Goal: Task Accomplishment & Management: Use online tool/utility

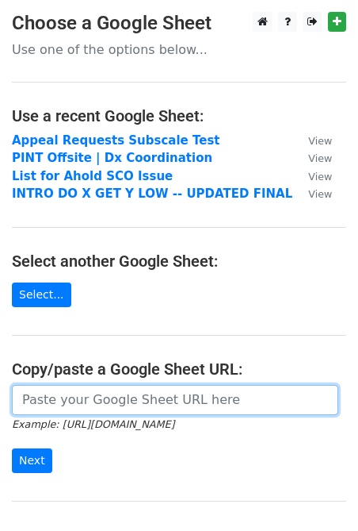
click at [67, 397] on input "url" at bounding box center [175, 400] width 327 height 30
paste input "https://docs.google.com/spreadsheets/d/1JCWpI-lnC1X_r_P-CA5EZmJDh33FLIIB08R1_xD…"
type input "[URL][DOMAIN_NAME]"
click at [12, 448] on input "Next" at bounding box center [32, 460] width 40 height 25
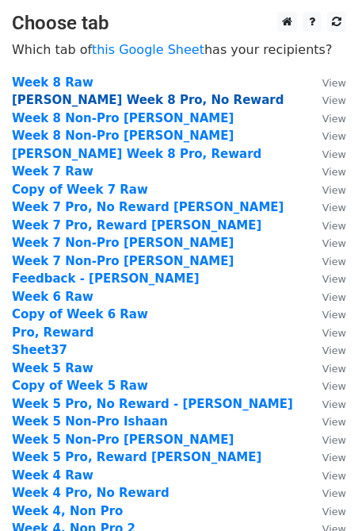
click at [113, 98] on strong "[PERSON_NAME] Week 8 Pro, No Reward" at bounding box center [148, 100] width 272 height 14
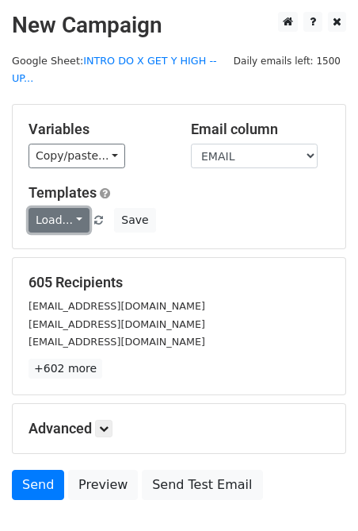
click at [79, 208] on link "Load..." at bounding box center [59, 220] width 61 height 25
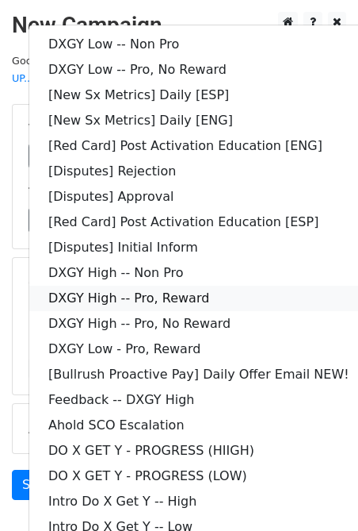
click at [223, 285] on link "DXGY High -- Pro, Reward" at bounding box center [198, 297] width 339 height 25
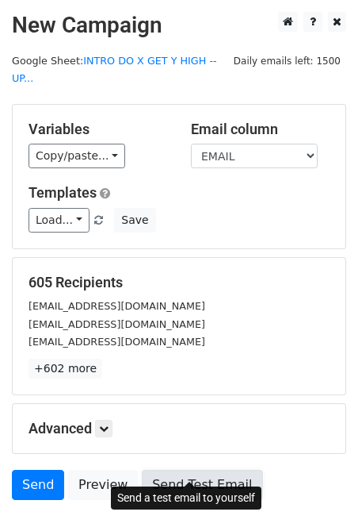
click at [220, 474] on link "Send Test Email" at bounding box center [202, 484] width 121 height 30
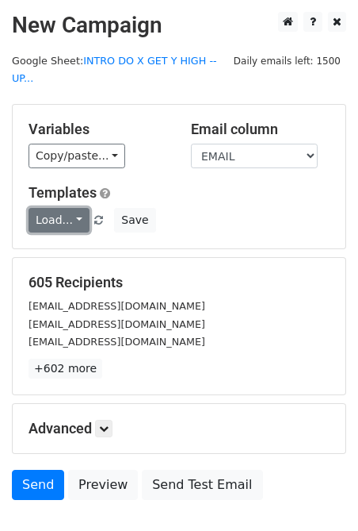
click at [73, 208] on link "Load..." at bounding box center [59, 220] width 61 height 25
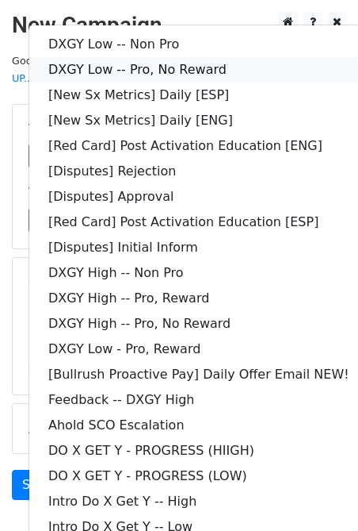
click at [213, 57] on link "DXGY Low -- Pro, No Reward" at bounding box center [198, 69] width 339 height 25
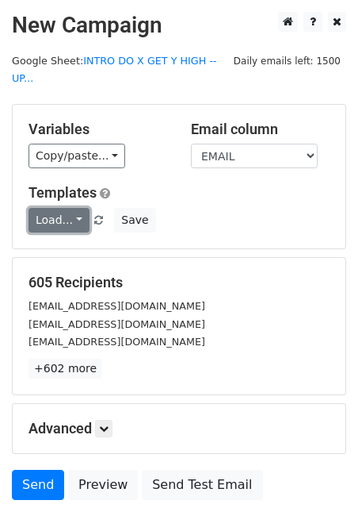
click at [70, 208] on link "Load..." at bounding box center [59, 220] width 61 height 25
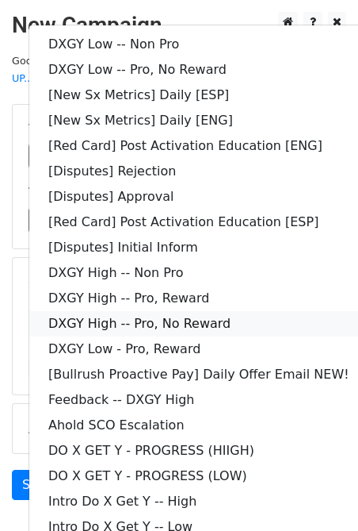
click at [205, 311] on link "DXGY High -- Pro, No Reward" at bounding box center [198, 323] width 339 height 25
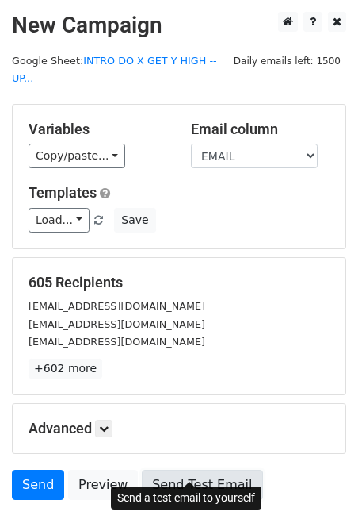
click at [170, 469] on link "Send Test Email" at bounding box center [202, 484] width 121 height 30
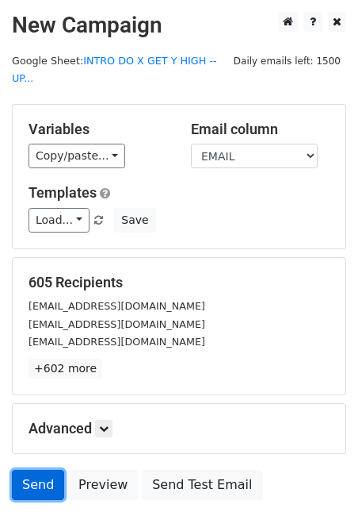
click at [29, 469] on link "Send" at bounding box center [38, 484] width 52 height 30
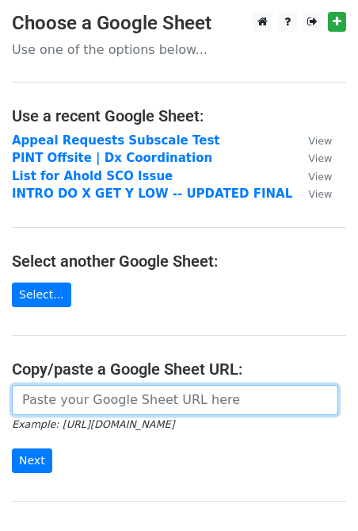
click at [51, 398] on input "url" at bounding box center [175, 400] width 327 height 30
paste input "https://docs.google.com/spreadsheets/d/1JCWpI-lnC1X_r_P-CA5EZmJDh33FLIIB08R1_xD…"
type input "https://docs.google.com/spreadsheets/d/1JCWpI-lnC1X_r_P-CA5EZmJDh33FLIIB08R1_xD…"
click at [12, 448] on input "Next" at bounding box center [32, 460] width 40 height 25
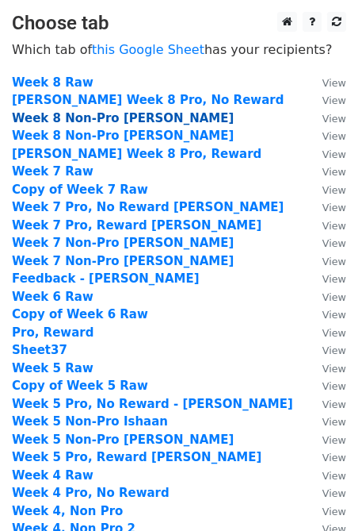
click at [144, 120] on strong "Week 8 Non-Pro [PERSON_NAME]" at bounding box center [123, 118] width 222 height 14
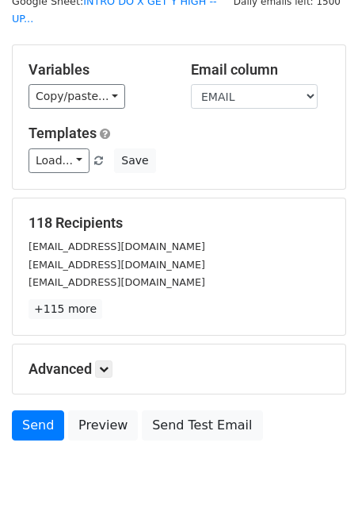
scroll to position [86, 0]
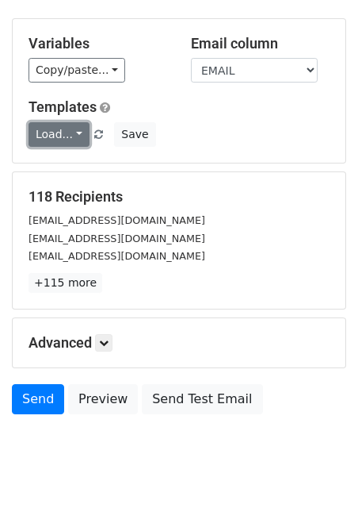
click at [75, 122] on link "Load..." at bounding box center [59, 134] width 61 height 25
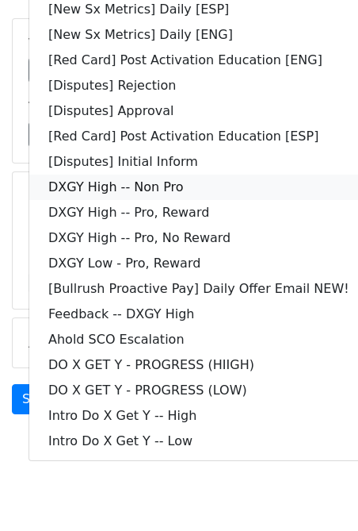
click at [156, 174] on link "DXGY High -- Non Pro" at bounding box center [198, 186] width 339 height 25
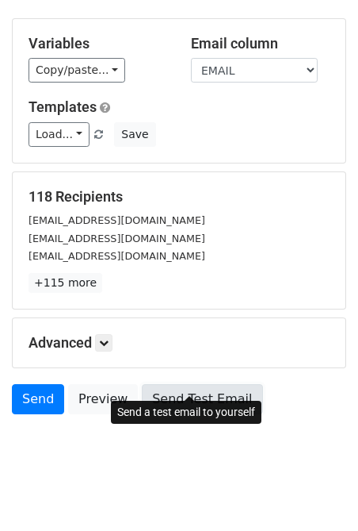
click at [186, 384] on link "Send Test Email" at bounding box center [202, 399] width 121 height 30
click at [218, 384] on link "Send Test Email" at bounding box center [202, 399] width 121 height 30
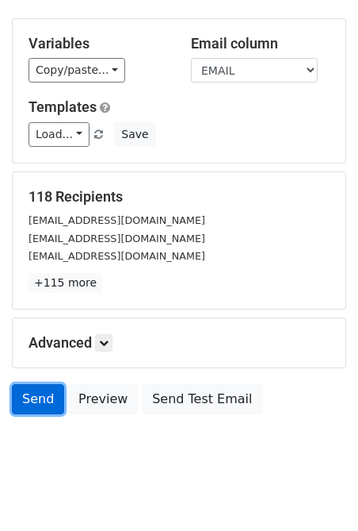
click at [36, 384] on link "Send" at bounding box center [38, 399] width 52 height 30
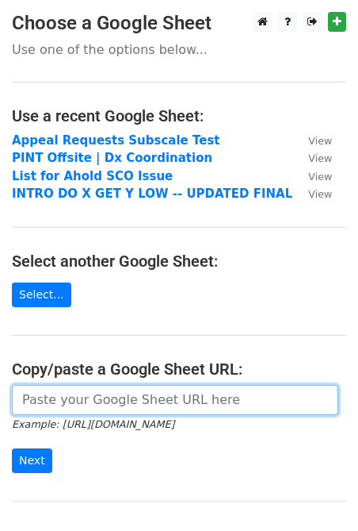
click at [83, 402] on input "url" at bounding box center [175, 400] width 327 height 30
paste input "[URL][DOMAIN_NAME]"
type input "[URL][DOMAIN_NAME]"
click at [12, 448] on input "Next" at bounding box center [32, 460] width 40 height 25
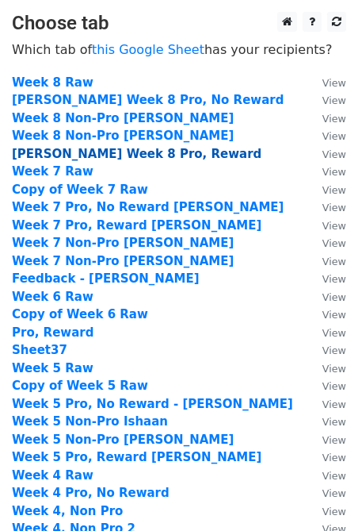
click at [94, 158] on strong "[PERSON_NAME] Week 8 Pro, Reward" at bounding box center [137, 154] width 250 height 14
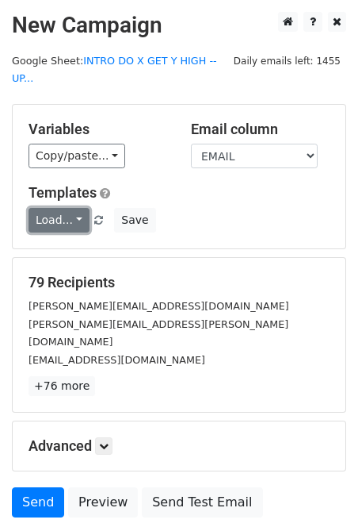
click at [74, 208] on link "Load..." at bounding box center [59, 220] width 61 height 25
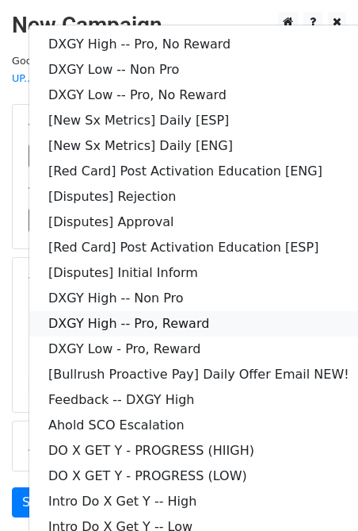
click at [137, 311] on link "DXGY High -- Pro, Reward" at bounding box center [198, 323] width 339 height 25
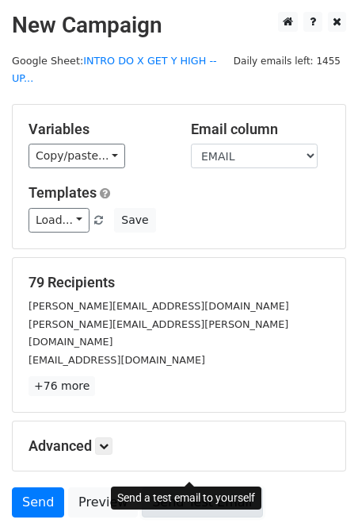
click at [219, 487] on link "Send Test Email" at bounding box center [202, 502] width 121 height 30
click at [155, 487] on link "Send Test Email" at bounding box center [202, 502] width 121 height 30
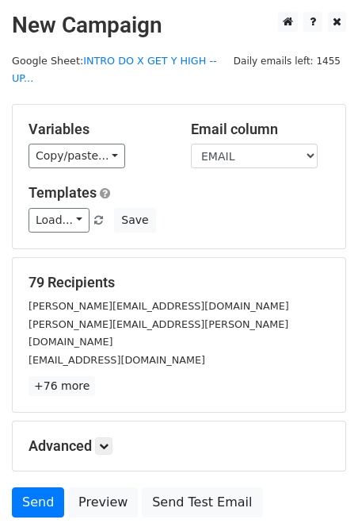
scroll to position [86, 0]
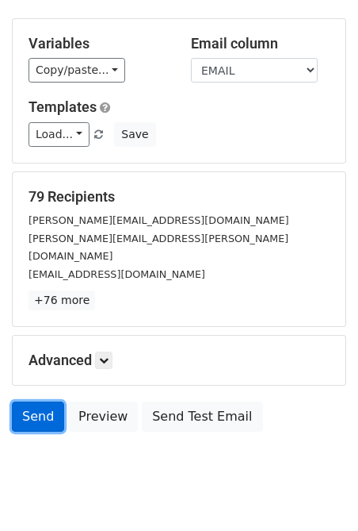
click at [49, 401] on link "Send" at bounding box center [38, 416] width 52 height 30
